Goal: Find specific page/section: Find specific page/section

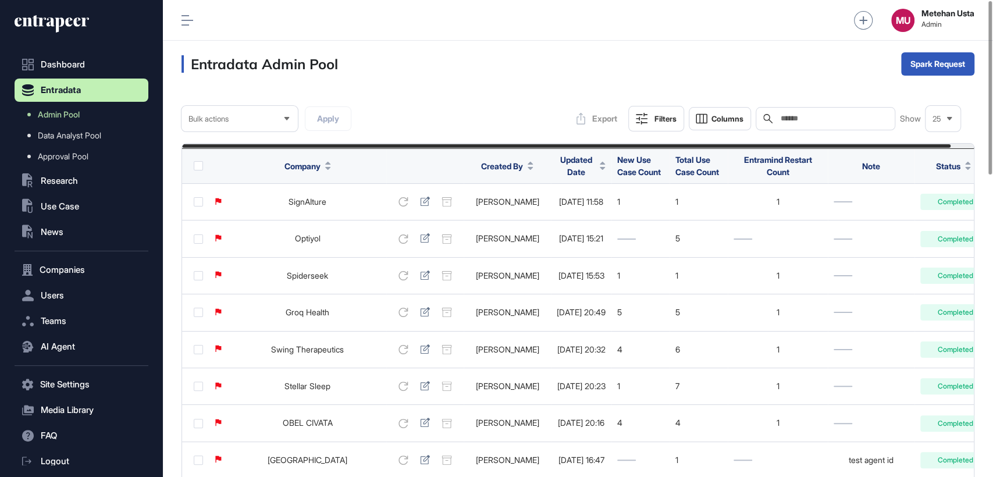
drag, startPoint x: 347, startPoint y: 61, endPoint x: 375, endPoint y: 65, distance: 28.1
click at [375, 65] on div "Entradata Admin Pool Spark Request" at bounding box center [578, 64] width 830 height 47
drag, startPoint x: 375, startPoint y: 65, endPoint x: 359, endPoint y: 67, distance: 16.5
click at [359, 67] on div "Entradata Admin Pool Spark Request" at bounding box center [578, 64] width 830 height 47
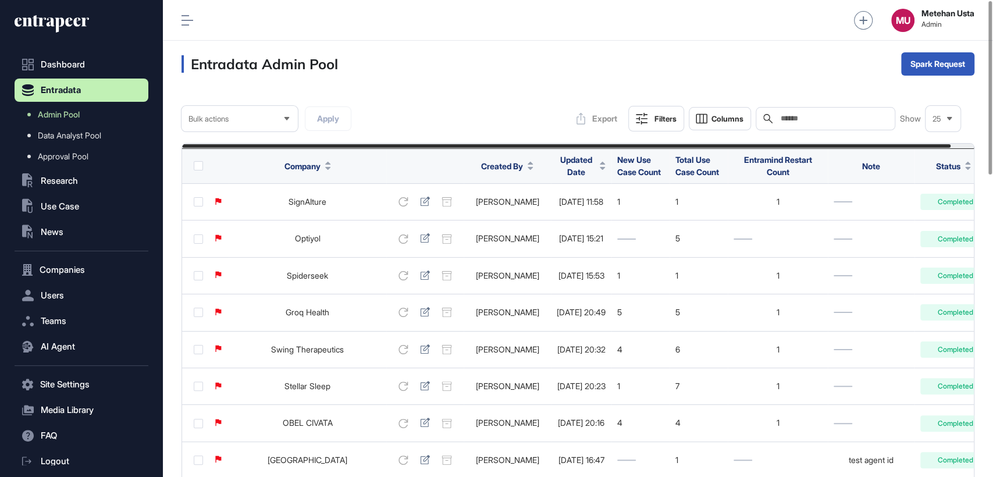
click at [359, 67] on div "Entradata Admin Pool Spark Request" at bounding box center [578, 64] width 830 height 47
drag, startPoint x: 359, startPoint y: 67, endPoint x: 211, endPoint y: 48, distance: 149.6
click at [211, 48] on div "Entradata Admin Pool Spark Request" at bounding box center [578, 64] width 830 height 47
click at [352, 60] on div "Entradata Admin Pool Spark Request" at bounding box center [578, 64] width 830 height 47
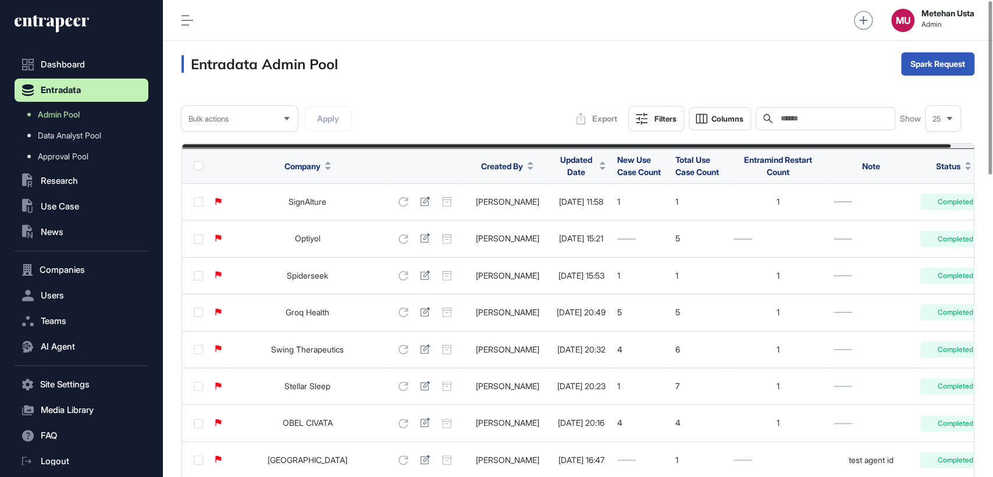
click at [194, 68] on h3 "Entradata Admin Pool" at bounding box center [259, 63] width 156 height 17
drag, startPoint x: 194, startPoint y: 68, endPoint x: 367, endPoint y: 72, distance: 172.8
click at [367, 72] on div "Entradata Admin Pool Spark Request" at bounding box center [578, 64] width 830 height 47
drag, startPoint x: 357, startPoint y: 66, endPoint x: 360, endPoint y: 73, distance: 7.6
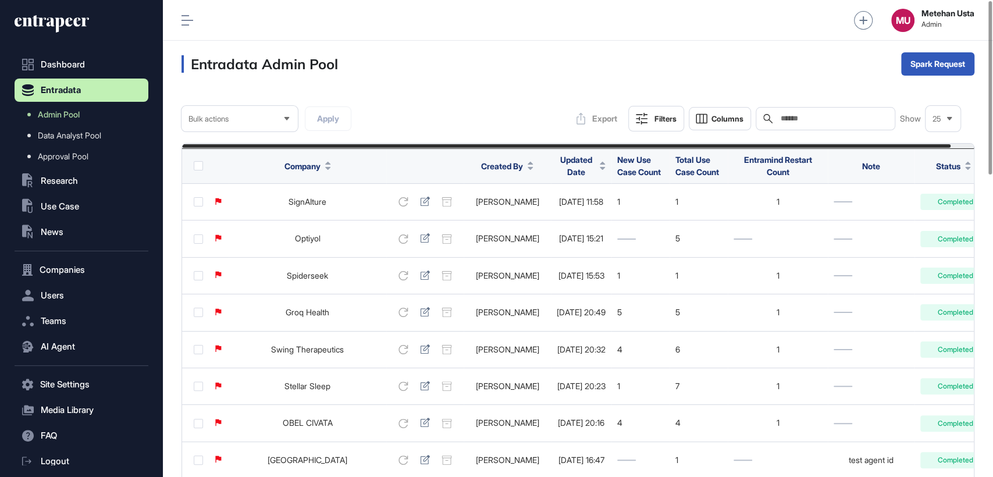
click at [360, 73] on div "Entradata Admin Pool Spark Request" at bounding box center [578, 64] width 830 height 47
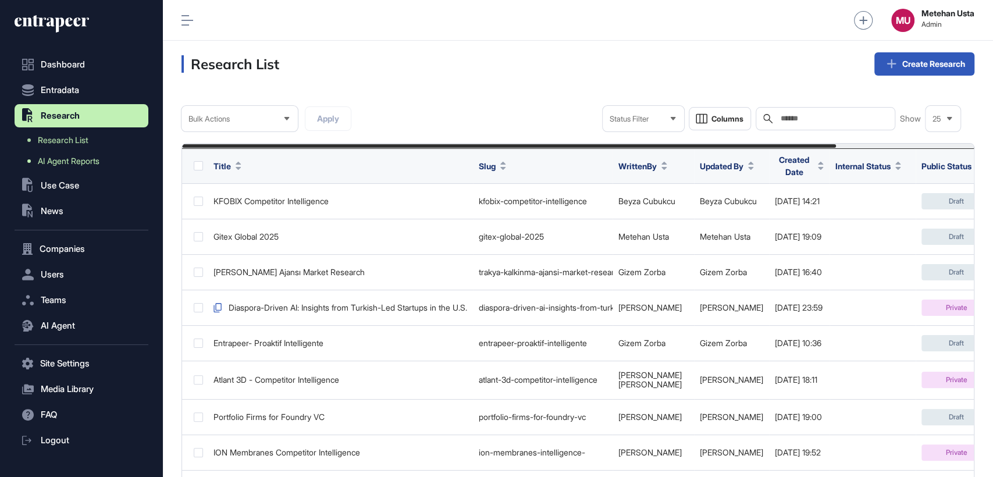
click at [62, 159] on span "AI Agent Reports" at bounding box center [69, 160] width 62 height 9
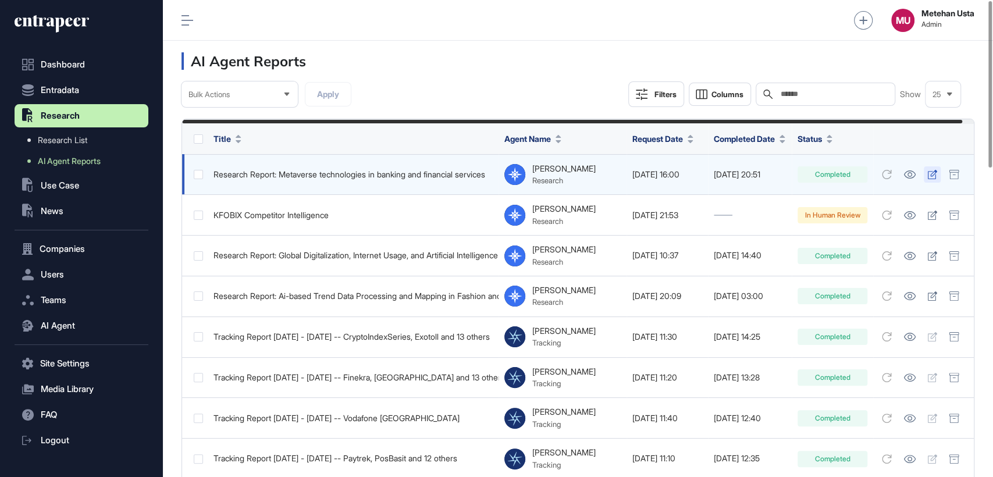
click at [937, 175] on icon at bounding box center [932, 174] width 9 height 9
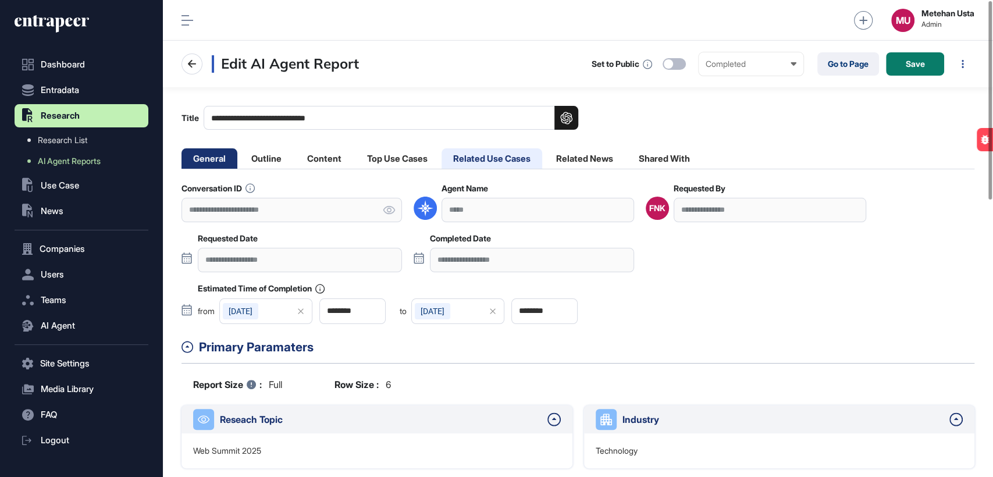
click at [511, 161] on li "Related Use Cases" at bounding box center [492, 158] width 101 height 20
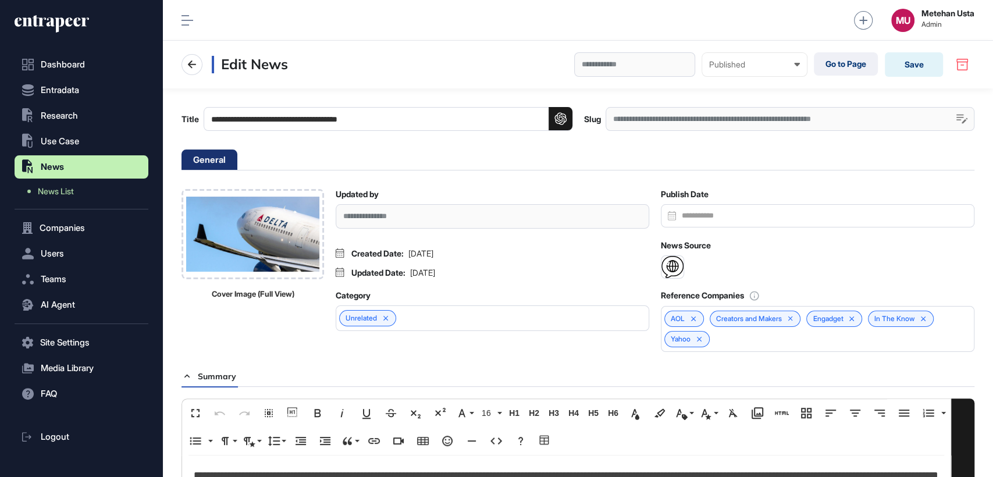
scroll to position [0, 5]
